Goal: Find specific page/section: Find specific page/section

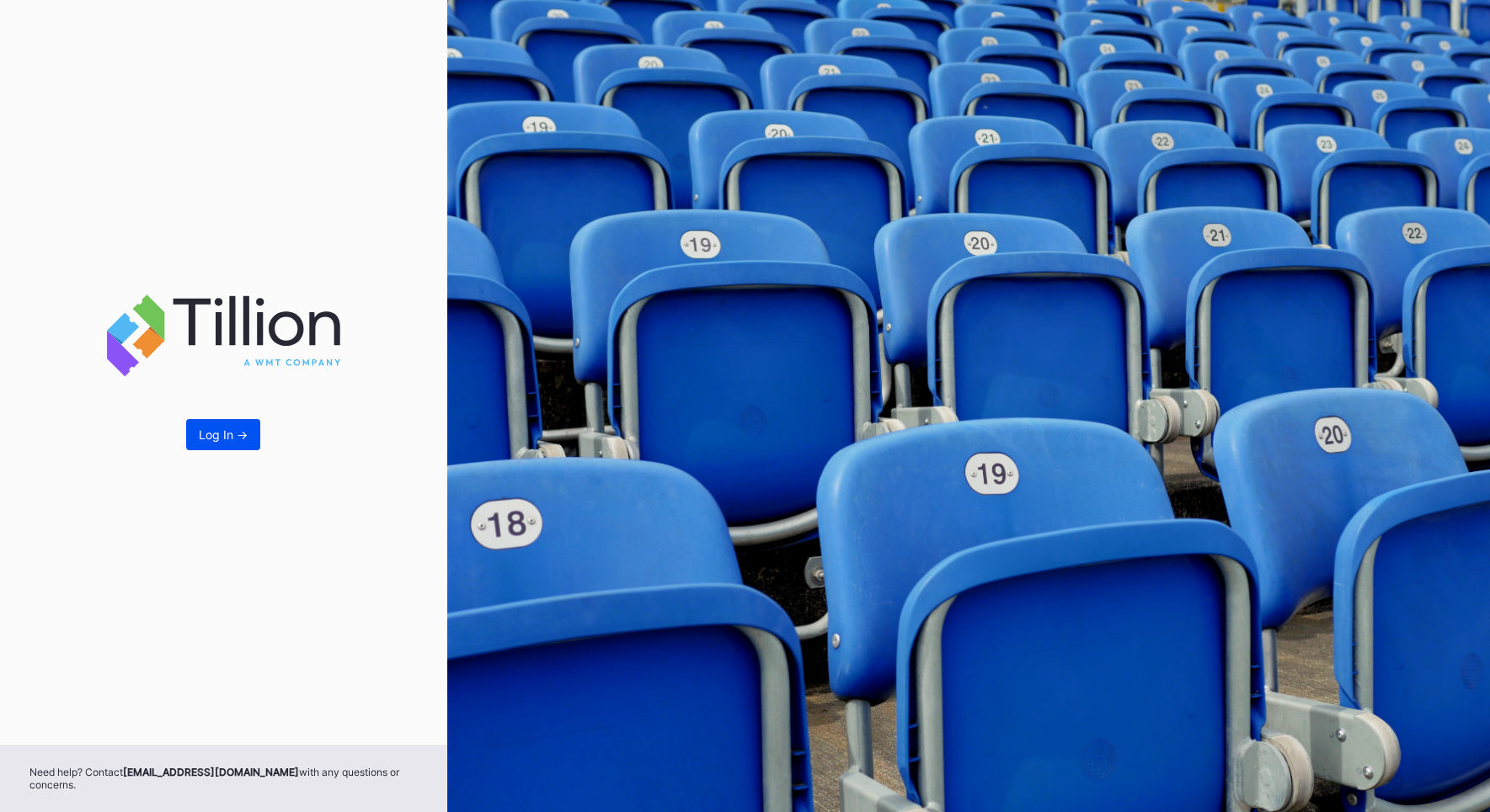
click at [211, 446] on button "Log In ->" at bounding box center [223, 434] width 75 height 31
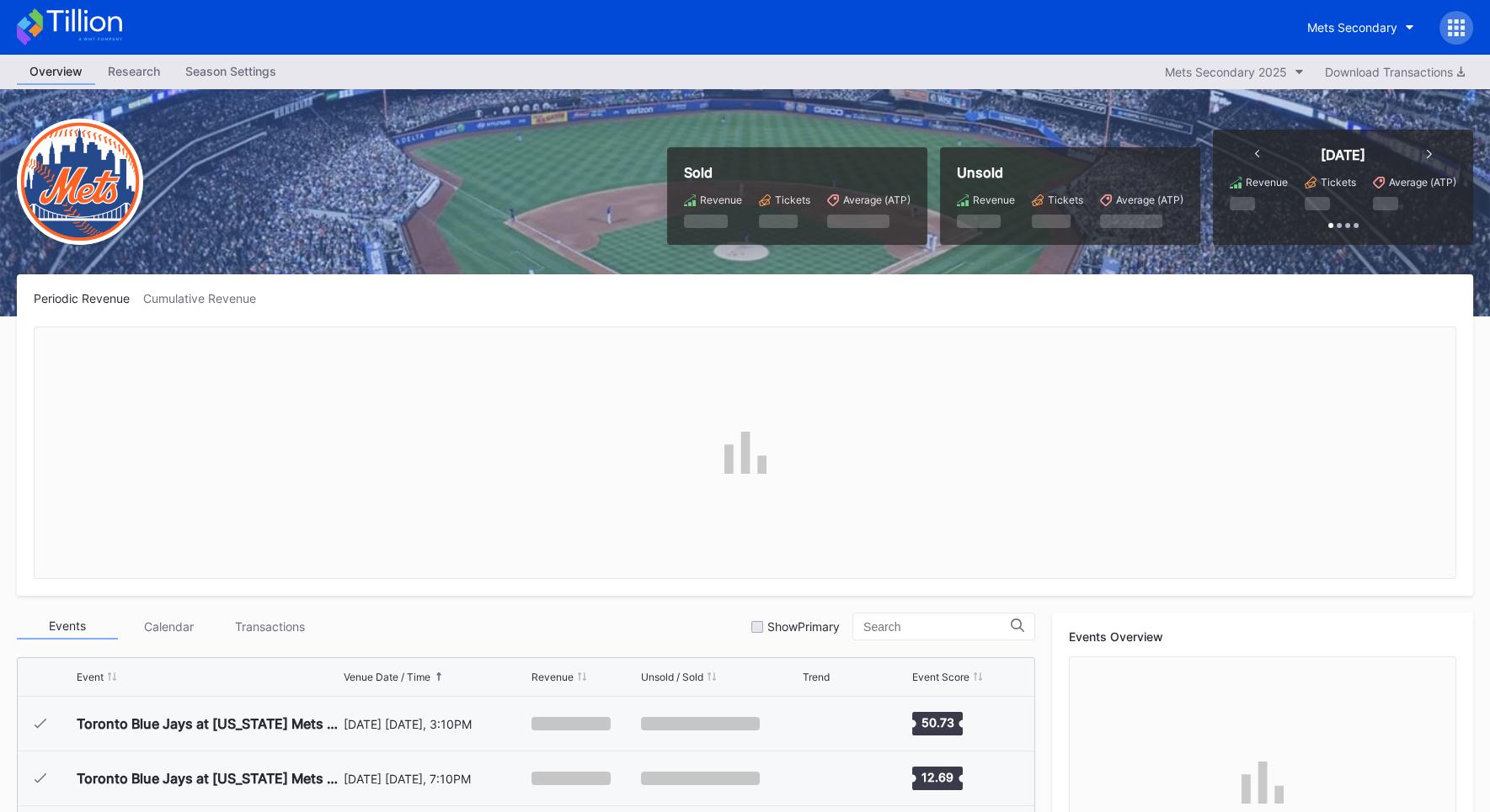
scroll to position [3282, 0]
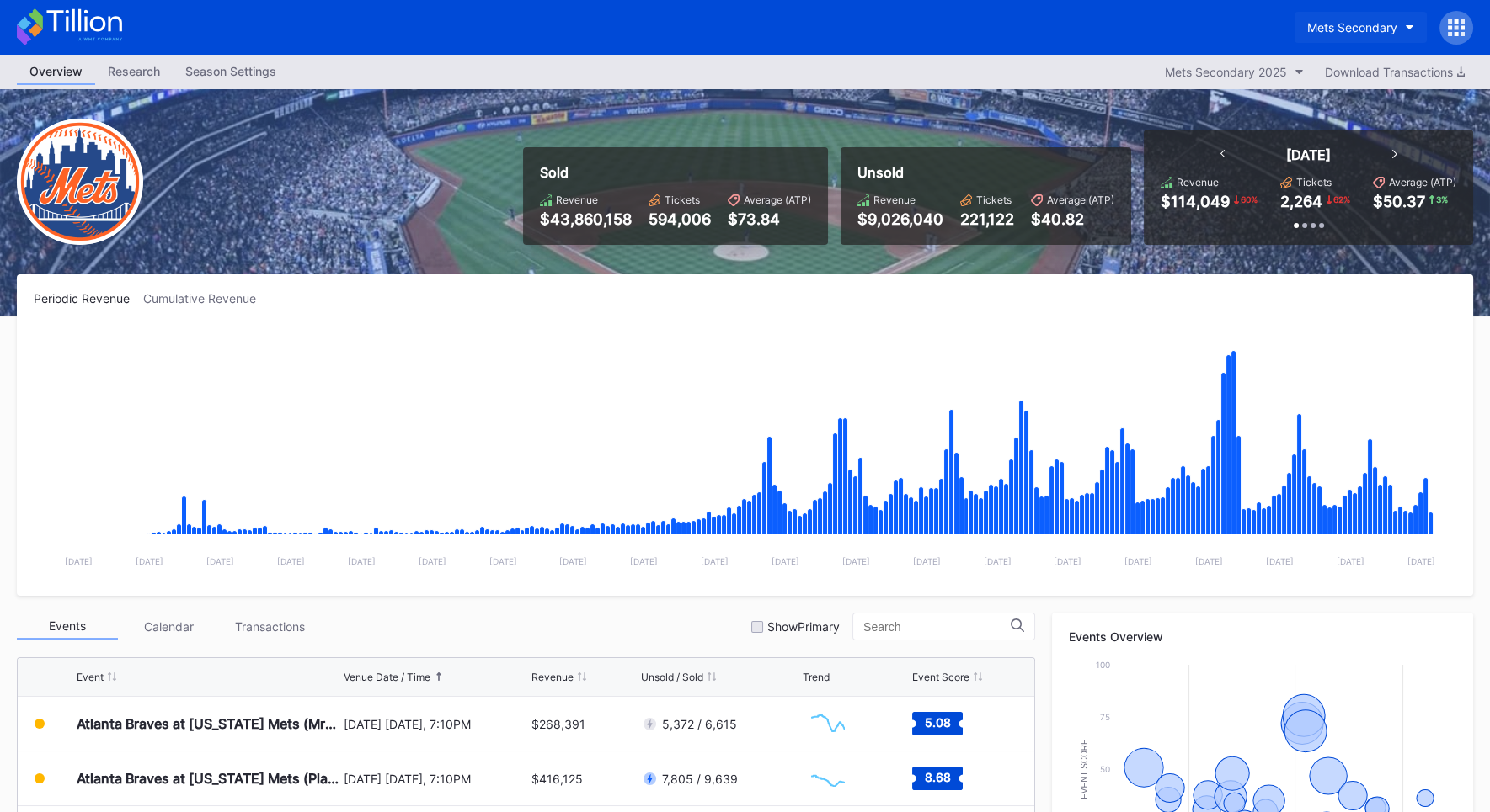
click at [1365, 26] on div "Mets Secondary" at bounding box center [1351, 26] width 90 height 14
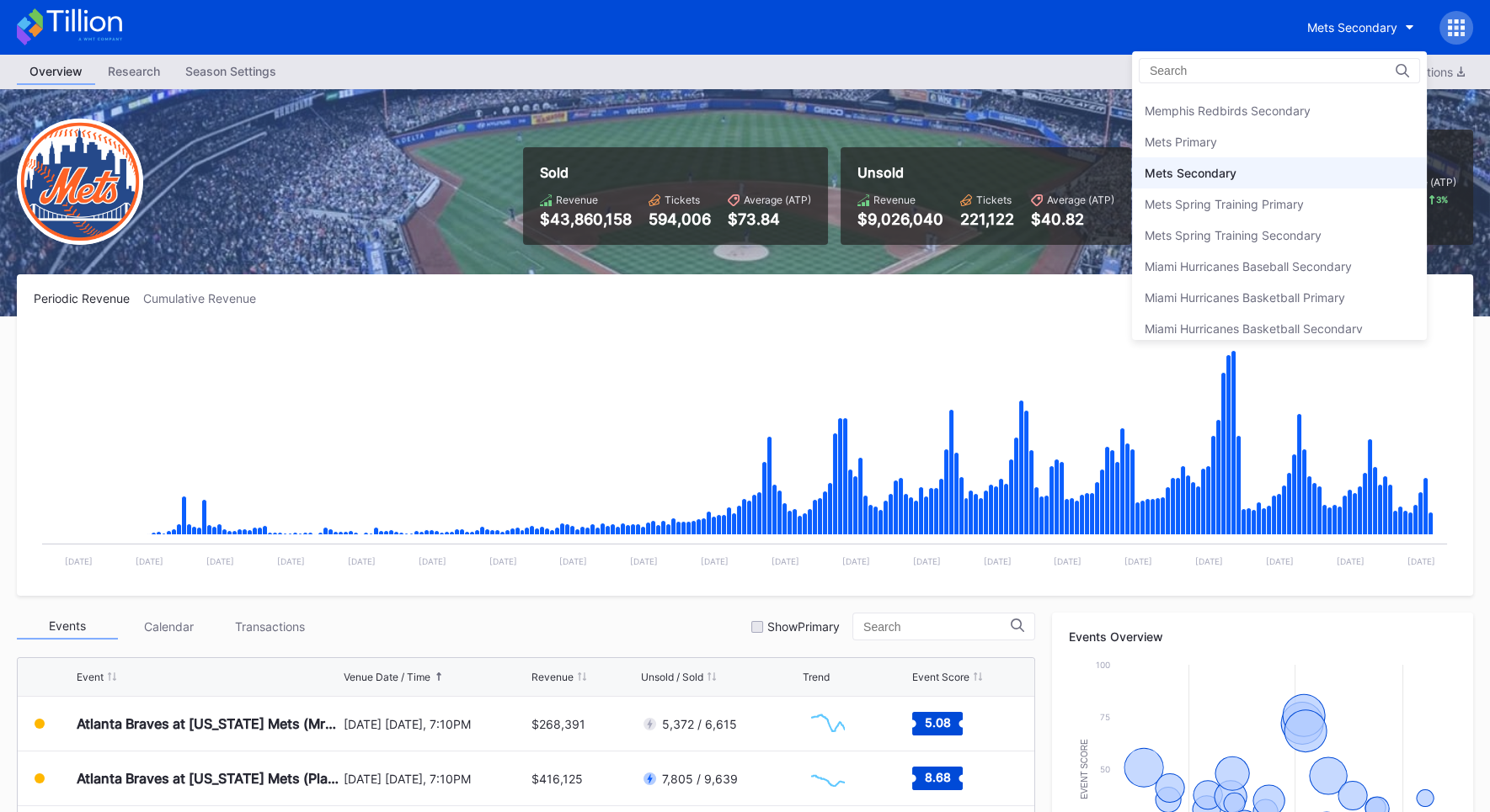
scroll to position [2565, 0]
click at [1208, 149] on div "Mets Primary" at bounding box center [1180, 156] width 73 height 14
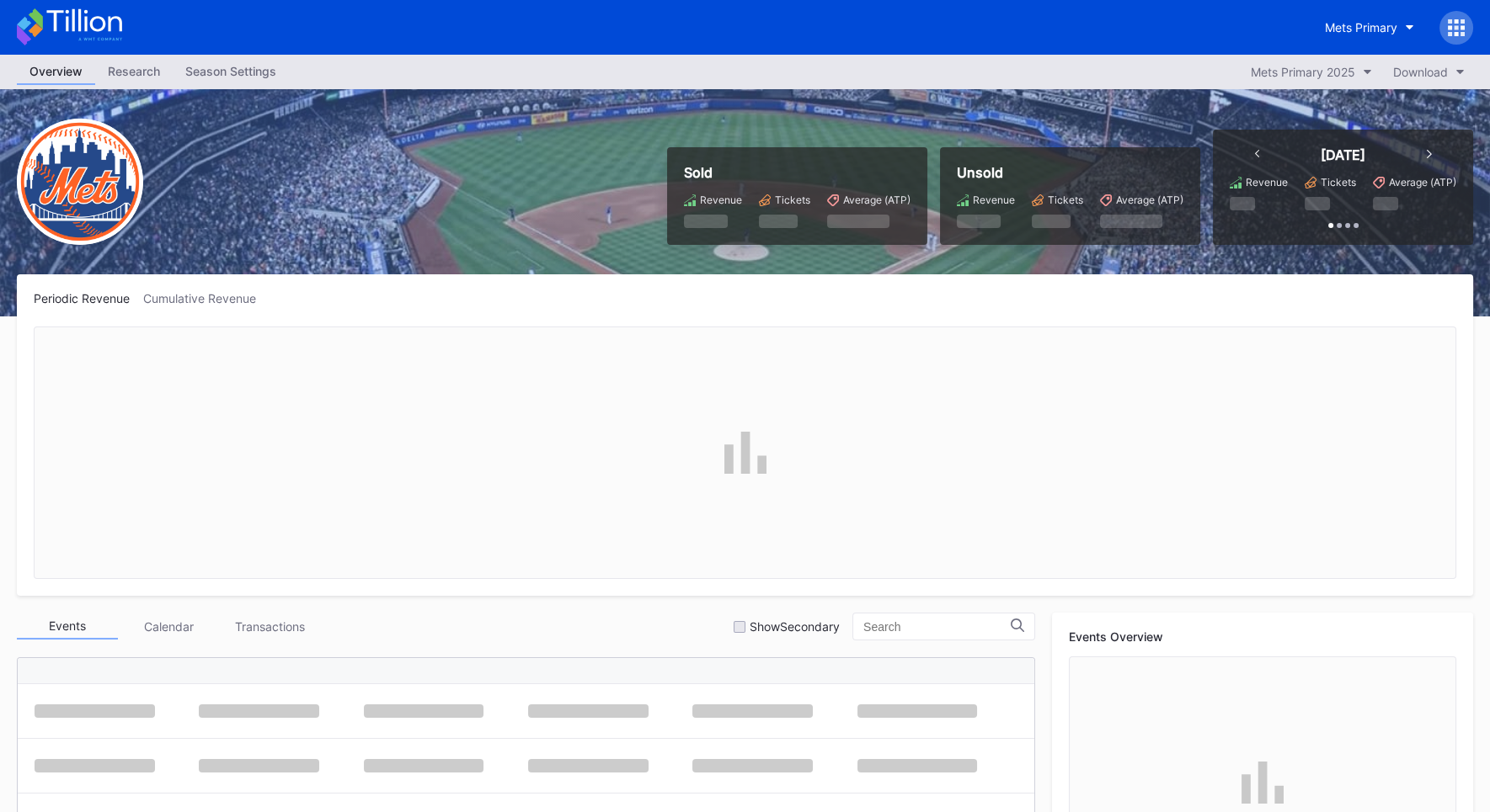
scroll to position [3282, 0]
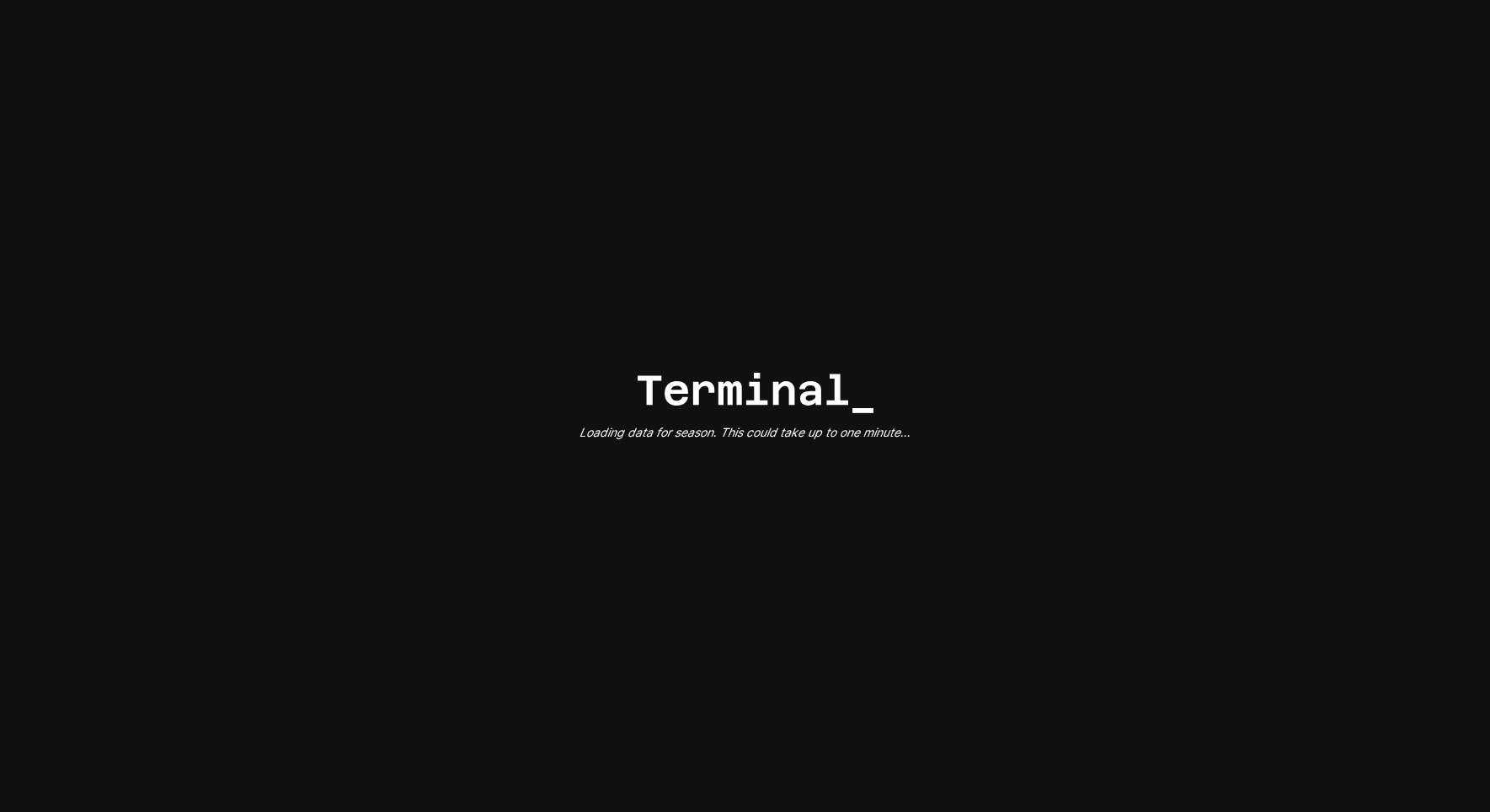
click at [450, 336] on div "Loading data for season. This could take up to one minute..." at bounding box center [745, 406] width 1490 height 812
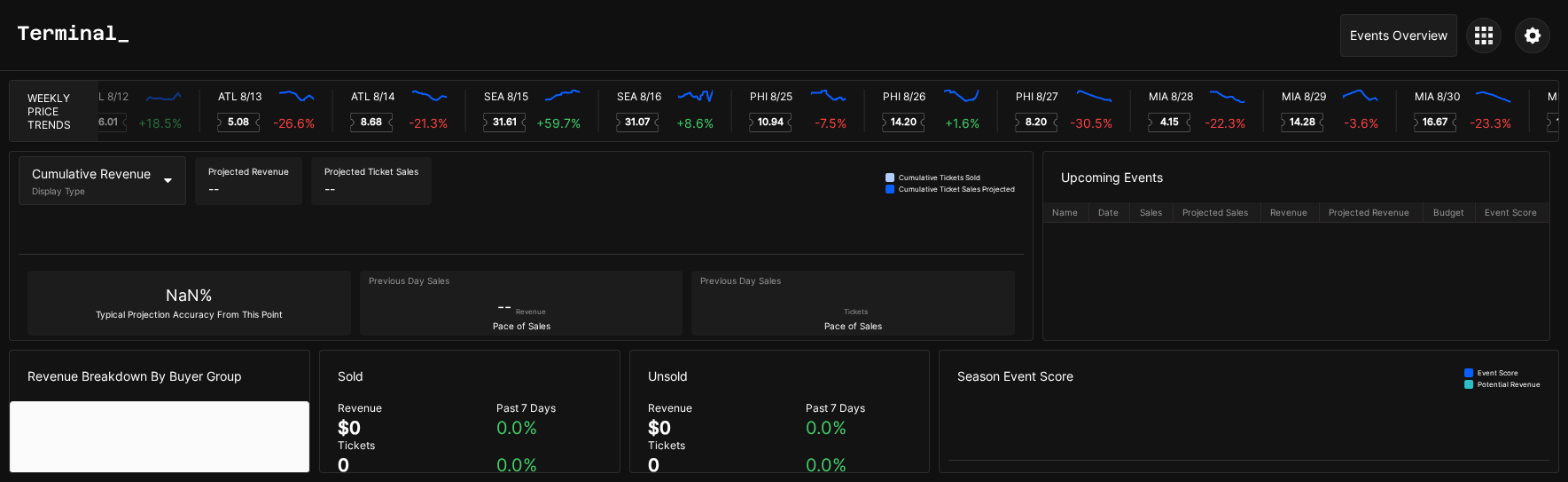
scroll to position [0, 7877]
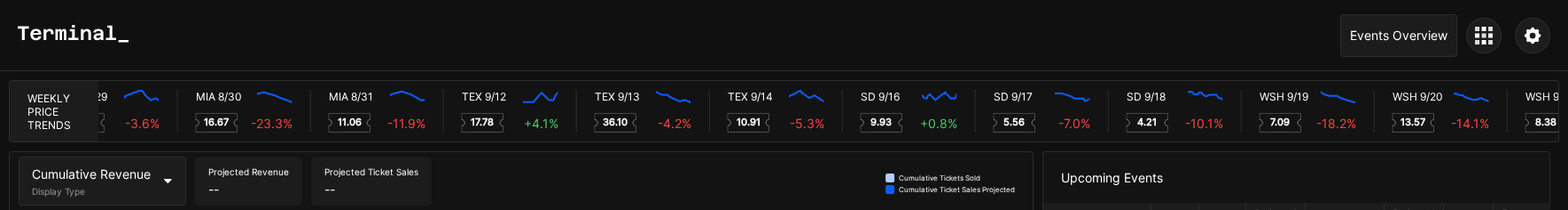
scroll to position [0, 9095]
